Goal: Information Seeking & Learning: Check status

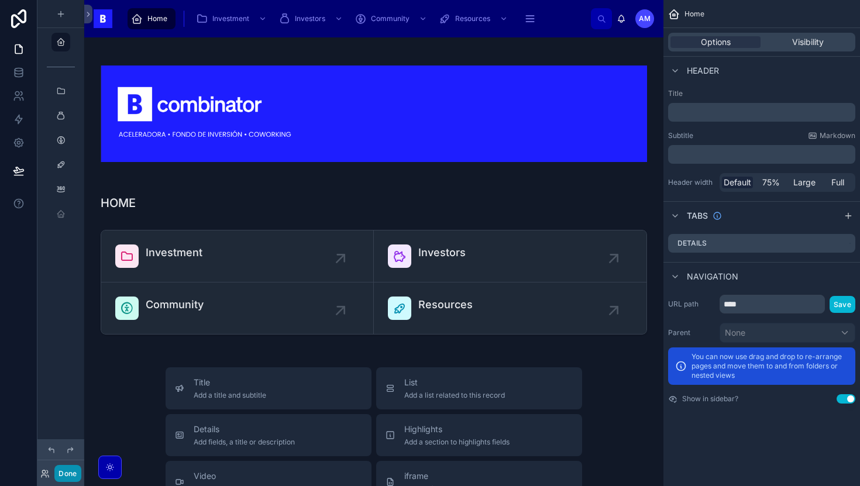
click at [70, 468] on button "Done" at bounding box center [67, 473] width 26 height 17
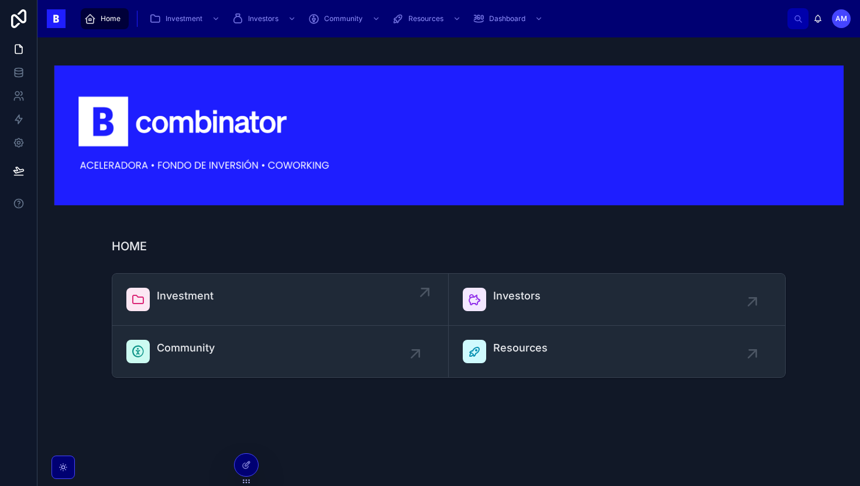
click at [208, 300] on span "Investment" at bounding box center [185, 296] width 57 height 16
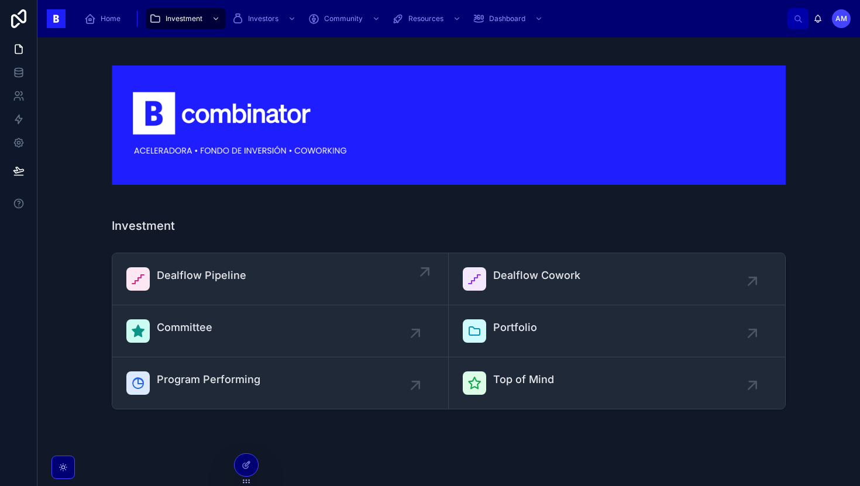
click at [203, 277] on span "Dealflow Pipeline" at bounding box center [202, 276] width 90 height 16
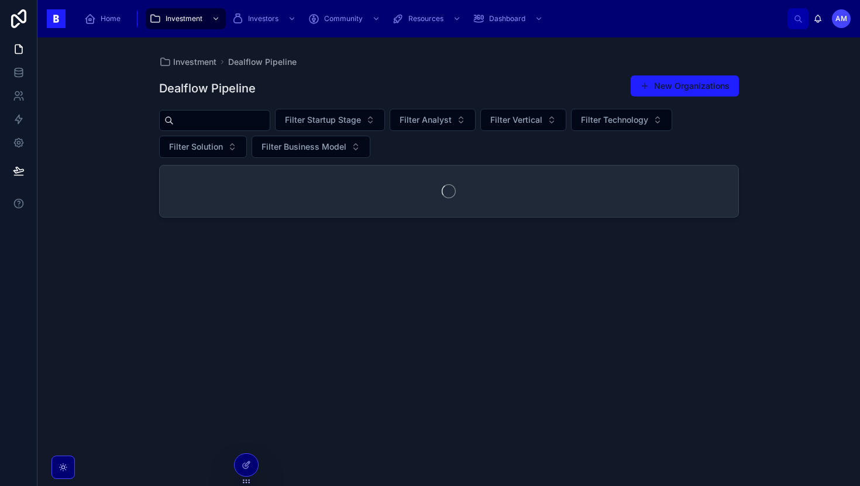
click at [212, 127] on input "text" at bounding box center [222, 120] width 96 height 16
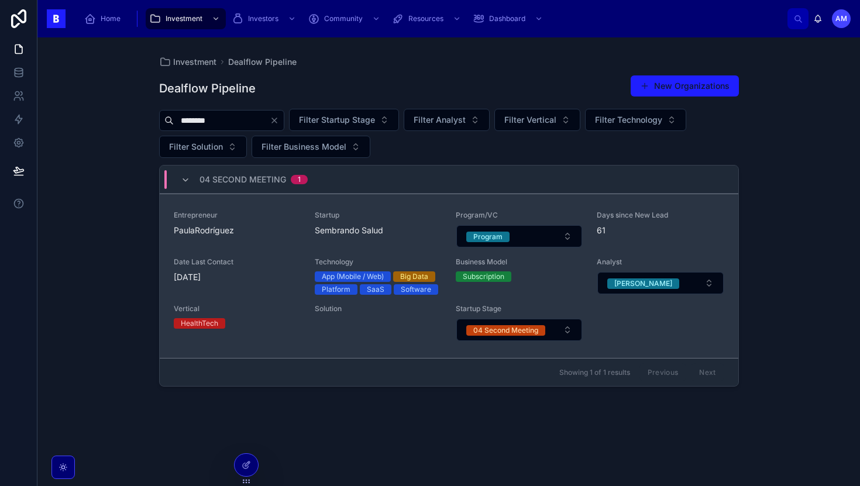
type input "********"
click at [253, 241] on div "Entrepreneur PaulaRodríguez" at bounding box center [237, 229] width 127 height 37
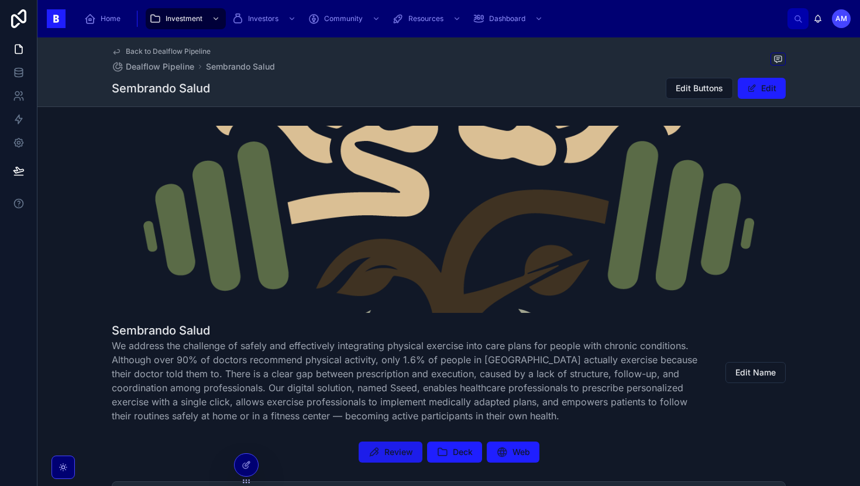
click at [390, 459] on button "Review" at bounding box center [391, 452] width 64 height 21
